Goal: Find specific page/section: Find specific page/section

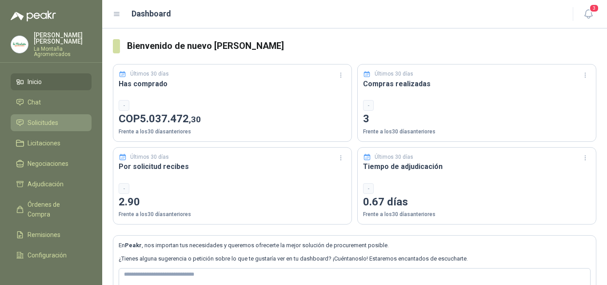
click at [37, 120] on span "Solicitudes" at bounding box center [43, 123] width 31 height 10
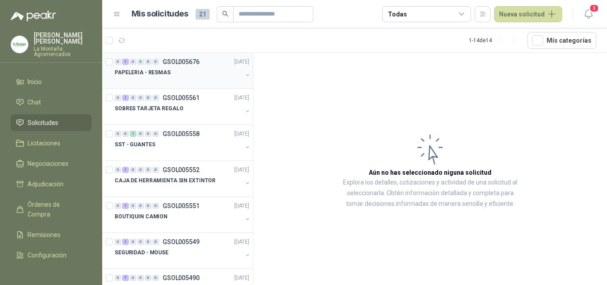
click at [171, 75] on div "PAPELERIA - RESMAS" at bounding box center [178, 72] width 127 height 11
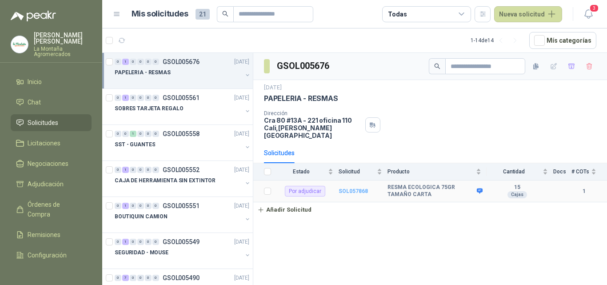
click at [342, 188] on b "SOL057868" at bounding box center [352, 191] width 29 height 6
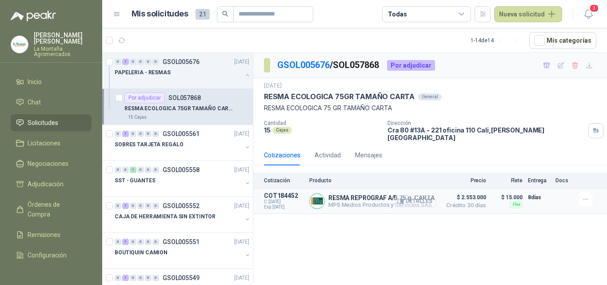
click at [416, 198] on button "Detalles" at bounding box center [415, 201] width 42 height 12
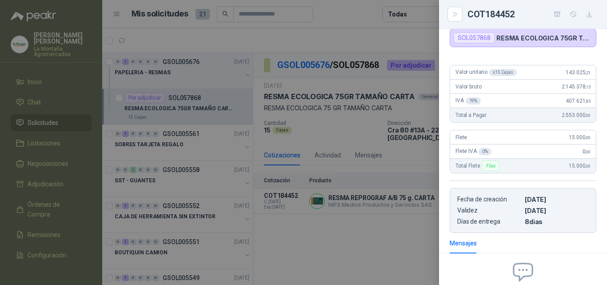
scroll to position [89, 0]
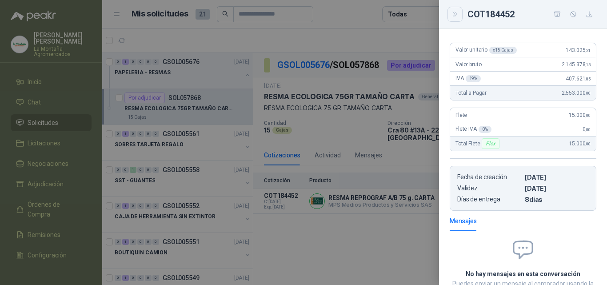
click at [452, 14] on icon "Close" at bounding box center [455, 15] width 8 height 8
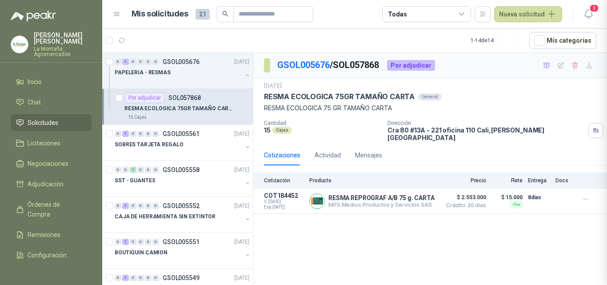
scroll to position [162, 0]
click at [35, 123] on span "Solicitudes" at bounding box center [43, 123] width 31 height 10
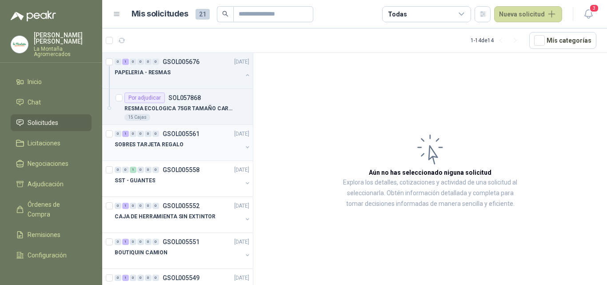
click at [203, 143] on div "SOBRES TARJETA REGALO" at bounding box center [178, 144] width 127 height 11
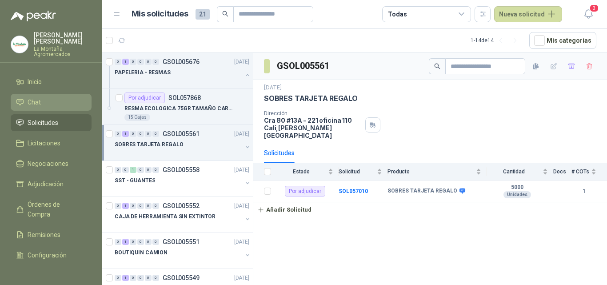
click at [26, 100] on li "Chat" at bounding box center [51, 102] width 70 height 10
